Goal: Task Accomplishment & Management: Manage account settings

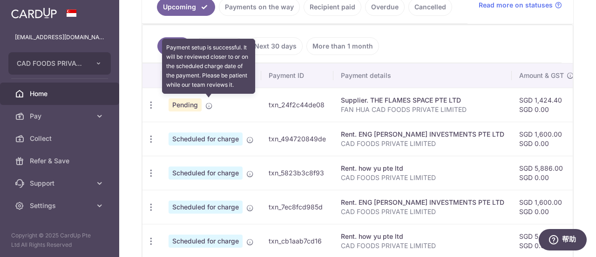
click at [208, 102] on icon at bounding box center [208, 105] width 7 height 7
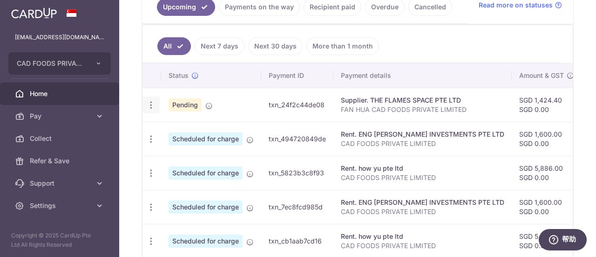
click at [153, 104] on icon "button" at bounding box center [151, 105] width 10 height 10
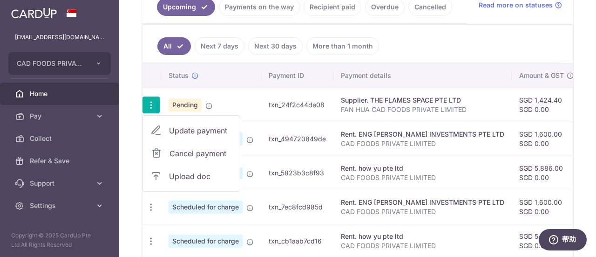
click at [178, 126] on span "Update payment" at bounding box center [200, 130] width 63 height 11
radio input "true"
type input "1,424.40"
type input "0.00"
type input "[DATE]"
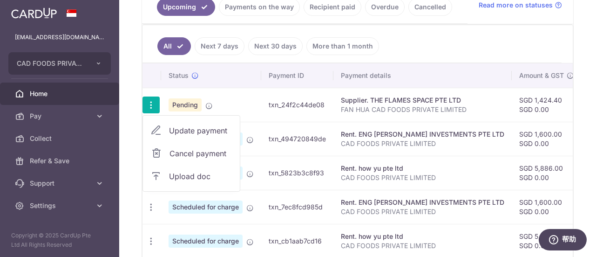
type input "FAN HUA CAD FOODS PRIVATE LIMITED"
type input "FOOD SUPPLIES"
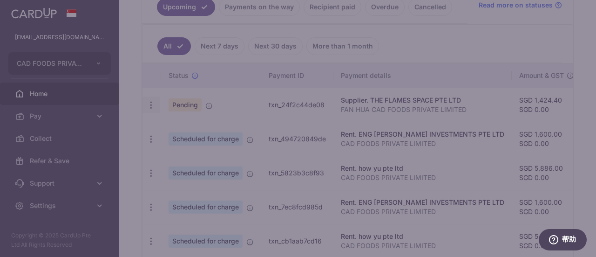
type input "BOFF185"
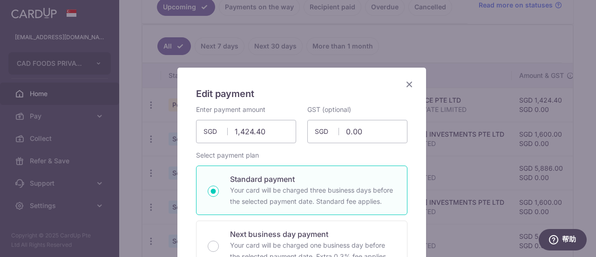
click at [404, 83] on icon "Close" at bounding box center [409, 84] width 11 height 12
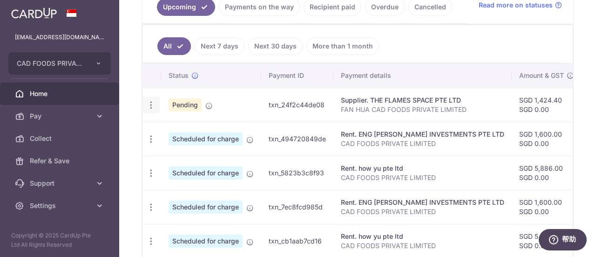
click at [145, 103] on div "Update payment Cancel payment Upload doc" at bounding box center [151, 104] width 17 height 17
click at [150, 102] on icon "button" at bounding box center [151, 105] width 10 height 10
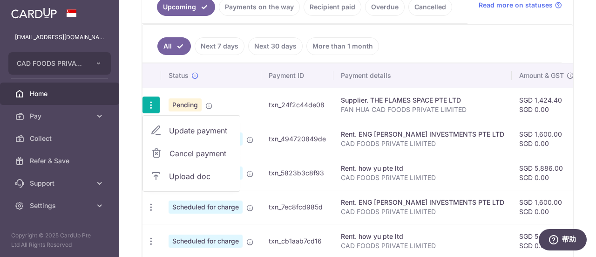
click at [174, 170] on span "Upload doc" at bounding box center [200, 175] width 63 height 11
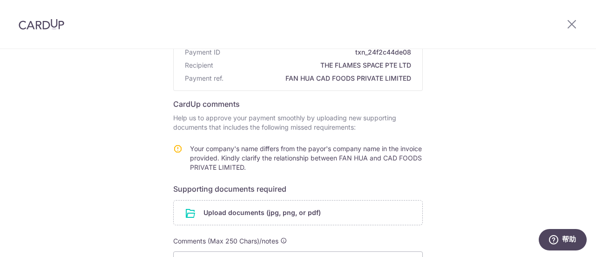
scroll to position [140, 0]
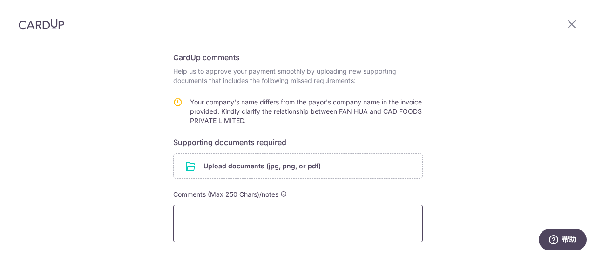
click at [219, 215] on textarea at bounding box center [298, 222] width 250 height 37
type textarea "f"
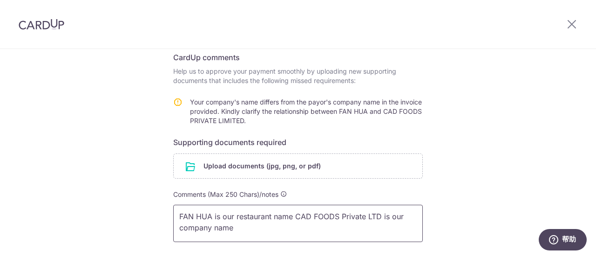
scroll to position [209, 0]
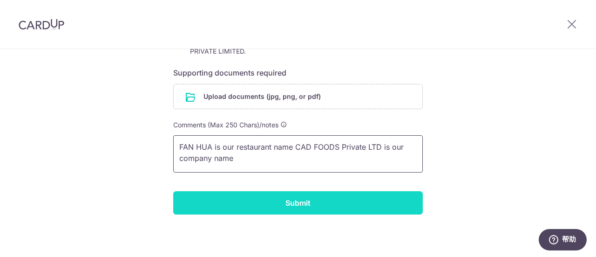
type textarea "FAN HUA is our restaurant name CAD FOODS Private LTD is our company name"
click at [289, 206] on input "Submit" at bounding box center [298, 202] width 250 height 23
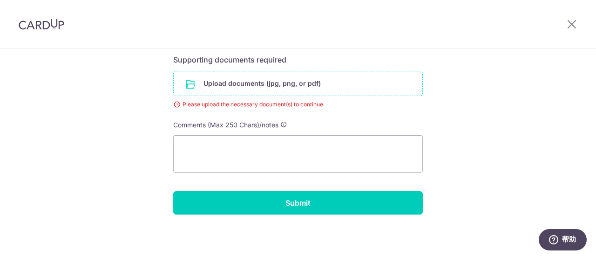
click at [236, 88] on input "file" at bounding box center [298, 83] width 249 height 24
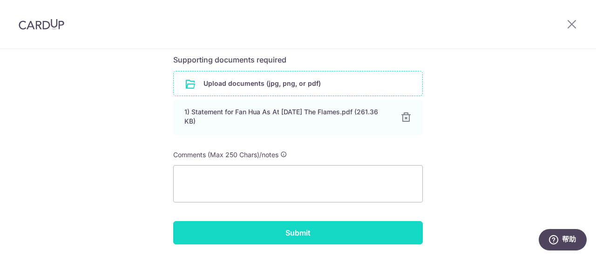
click at [290, 233] on input "Submit" at bounding box center [298, 232] width 250 height 23
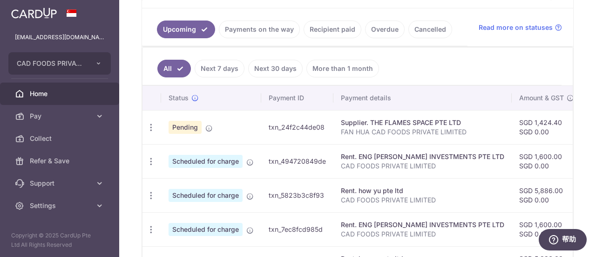
scroll to position [244, 0]
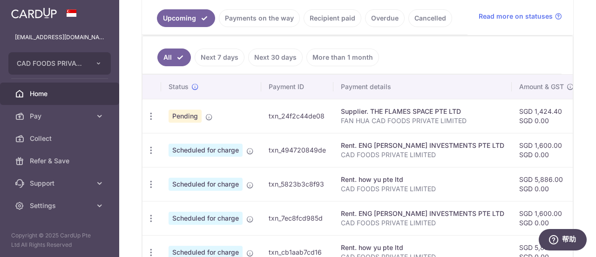
click at [231, 54] on link "Next 7 days" at bounding box center [220, 57] width 50 height 18
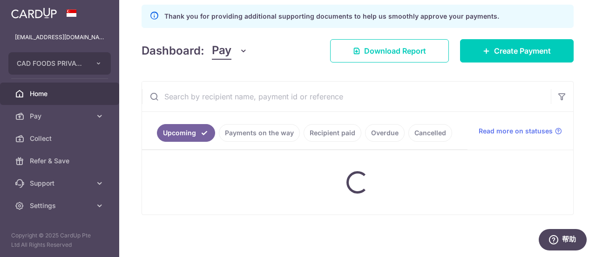
scroll to position [167, 0]
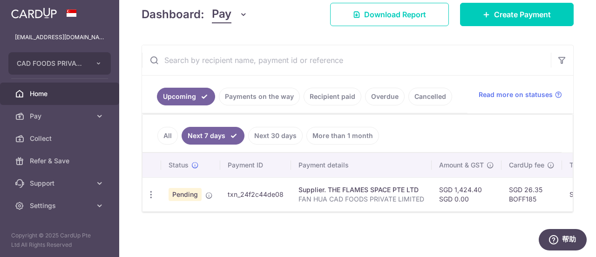
click at [319, 90] on link "Recipient paid" at bounding box center [333, 97] width 58 height 18
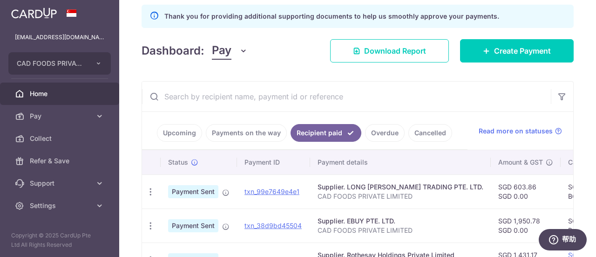
scroll to position [244, 0]
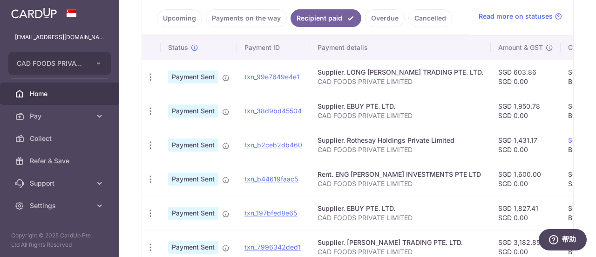
click at [375, 21] on link "Overdue" at bounding box center [385, 18] width 40 height 18
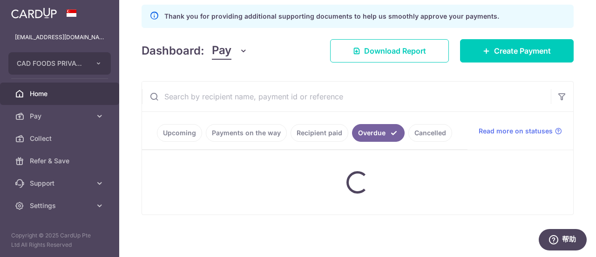
scroll to position [192, 0]
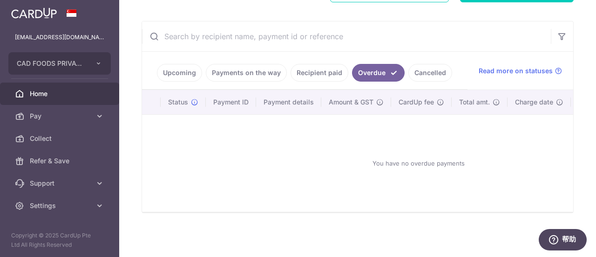
click at [299, 74] on link "Recipient paid" at bounding box center [320, 73] width 58 height 18
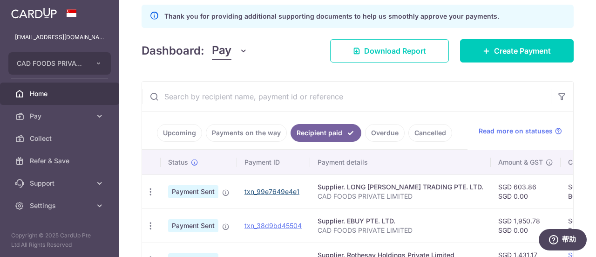
scroll to position [244, 0]
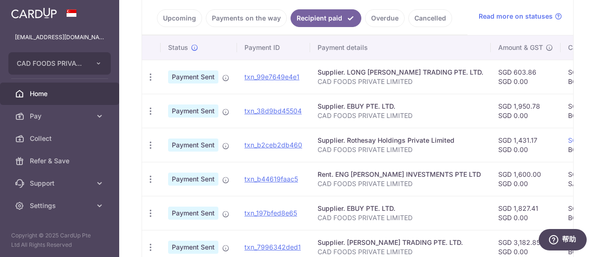
click at [173, 21] on link "Upcoming" at bounding box center [179, 18] width 45 height 18
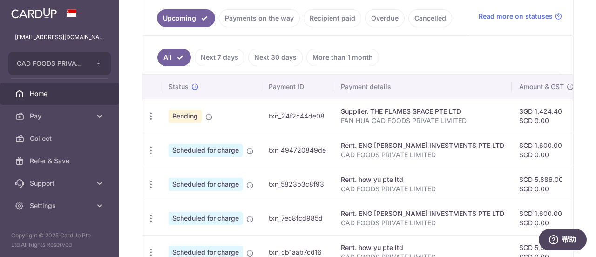
click at [234, 21] on link "Payments on the way" at bounding box center [259, 18] width 81 height 18
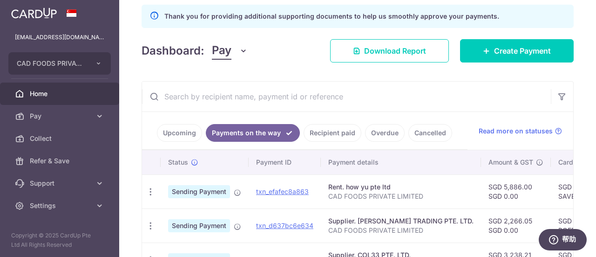
scroll to position [196, 0]
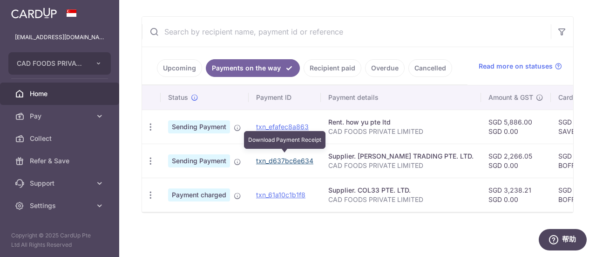
click at [284, 157] on link "txn_d637bc6e634" at bounding box center [284, 160] width 57 height 8
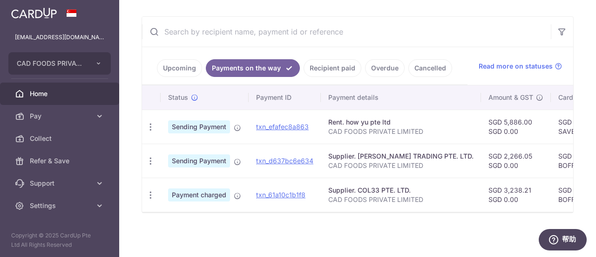
click at [532, 220] on div "× Pause Schedule Pause all future payments in this series Pause just this one p…" at bounding box center [357, 128] width 477 height 257
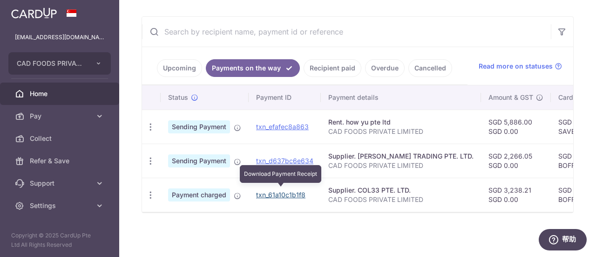
click at [284, 190] on link "txn_61a10c1b1f8" at bounding box center [280, 194] width 49 height 8
